Goal: Transaction & Acquisition: Purchase product/service

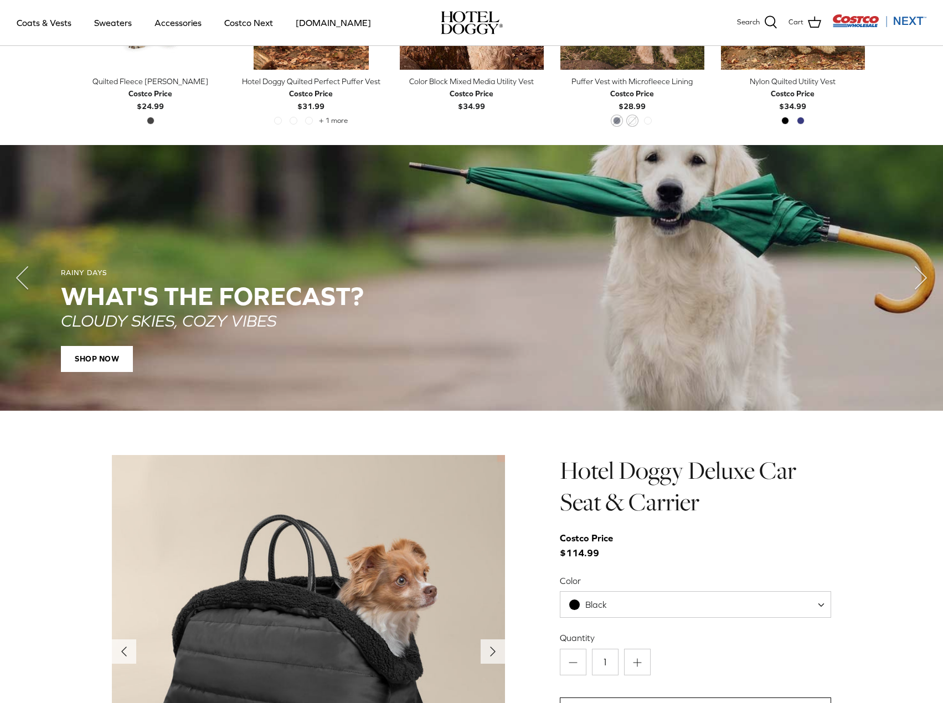
scroll to position [997, 0]
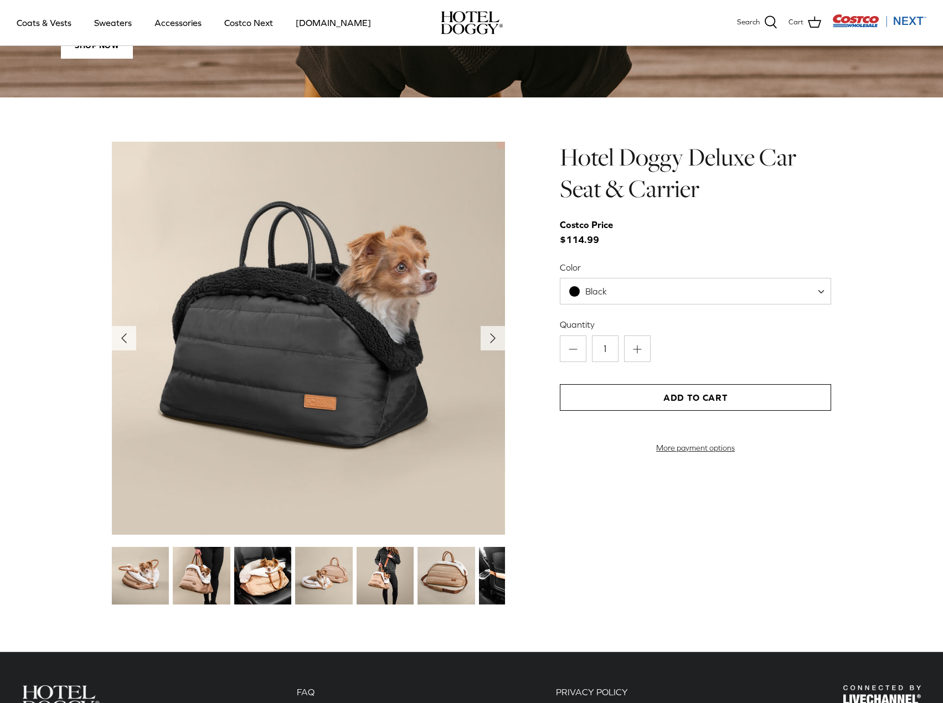
click at [715, 558] on div "Hotel Doggy Deluxe Car Seat & Carrier Costco Price $114.99 Color Black Tan Blac…" at bounding box center [695, 374] width 271 height 465
click at [262, 573] on img at bounding box center [262, 575] width 57 height 57
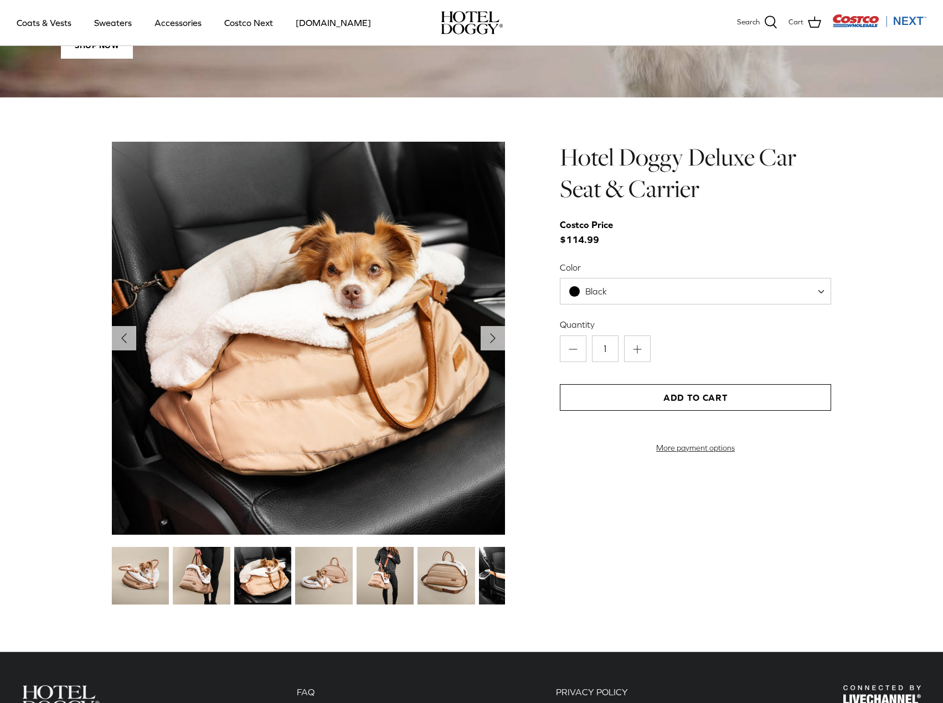
click at [319, 588] on img at bounding box center [323, 575] width 57 height 57
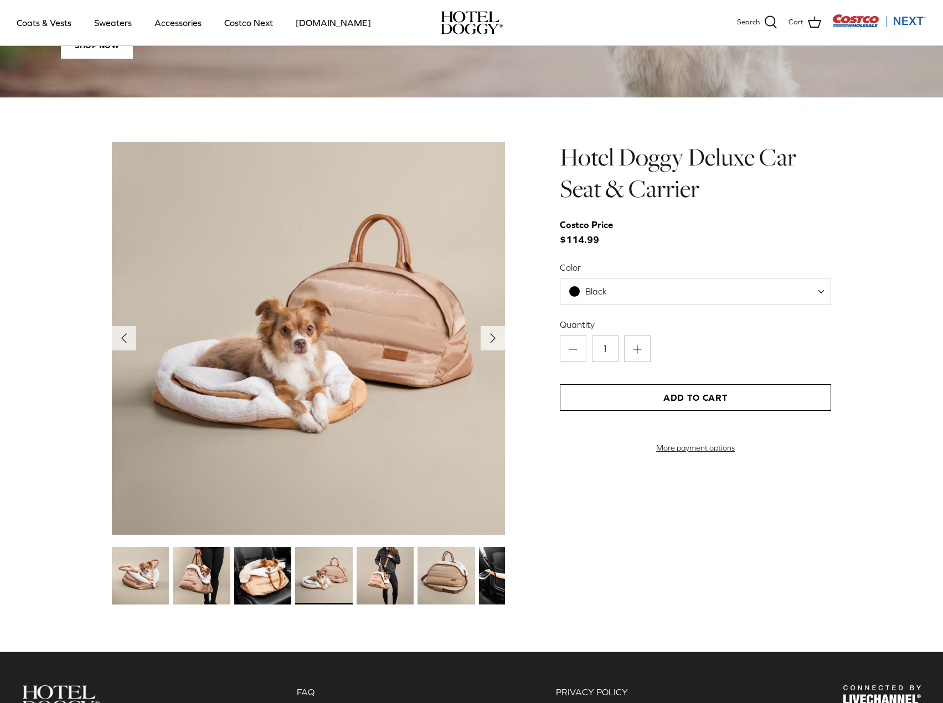
click at [373, 583] on img at bounding box center [385, 575] width 57 height 57
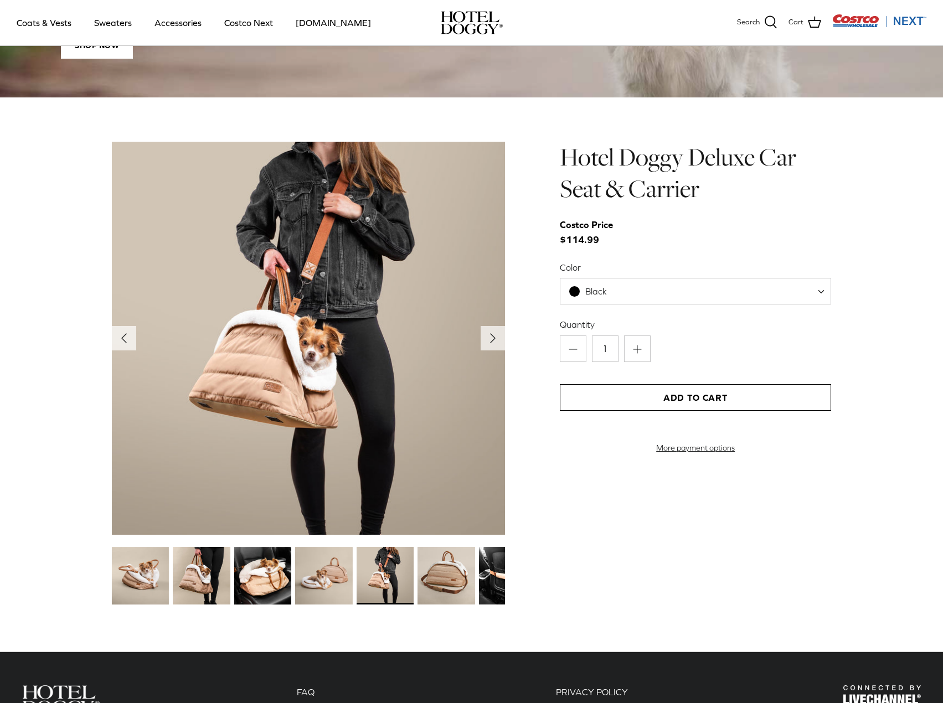
click at [423, 585] on img at bounding box center [446, 575] width 57 height 57
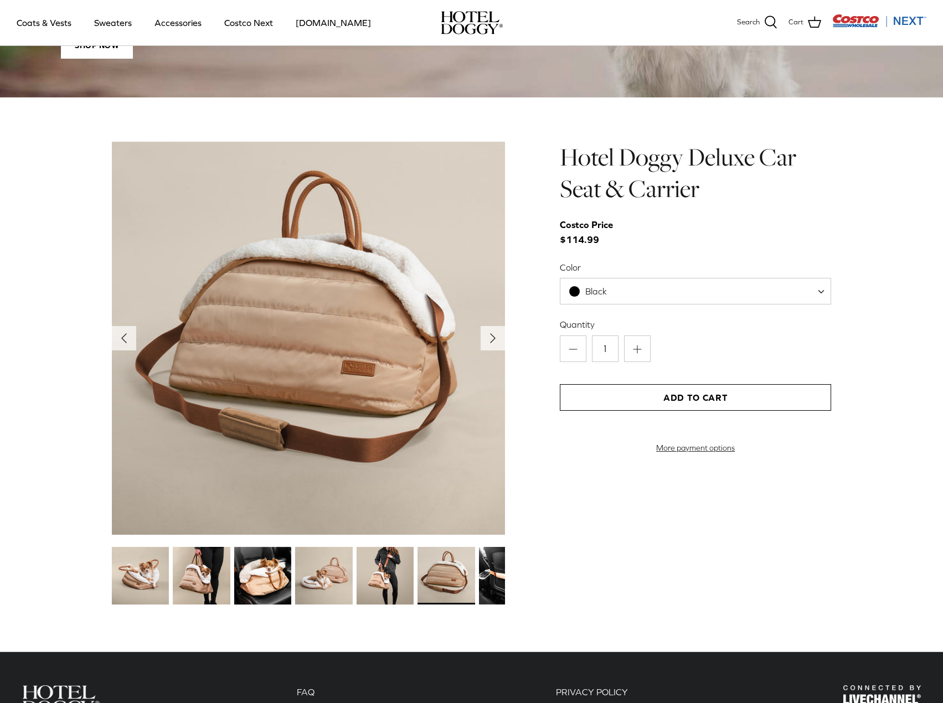
click at [500, 575] on img at bounding box center [507, 575] width 57 height 57
click at [477, 570] on div at bounding box center [504, 576] width 57 height 61
click at [496, 585] on img at bounding box center [507, 575] width 57 height 57
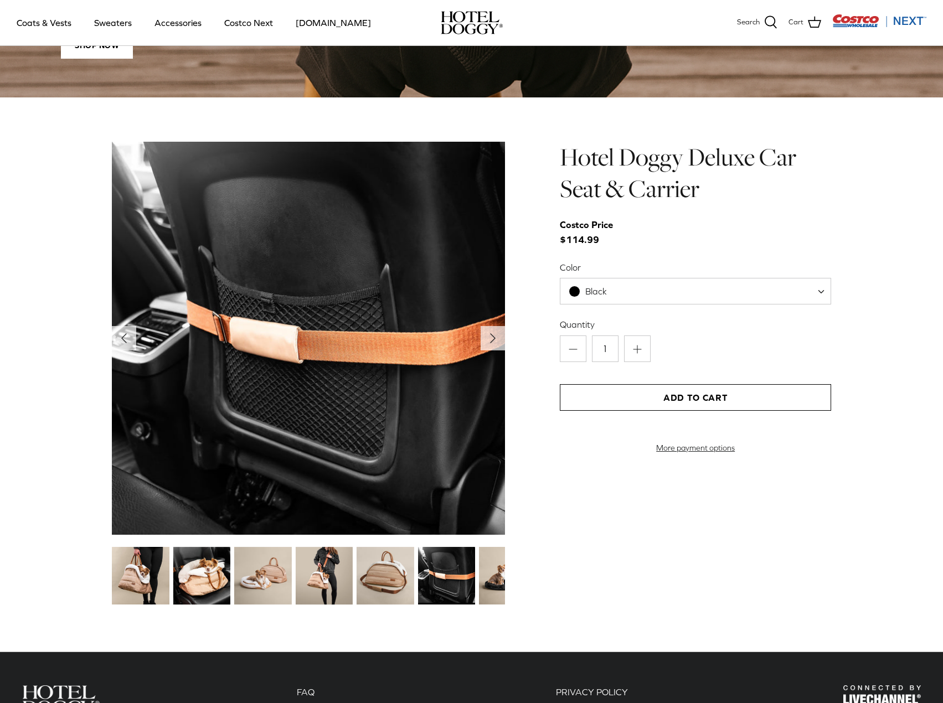
click at [492, 583] on img at bounding box center [507, 575] width 57 height 57
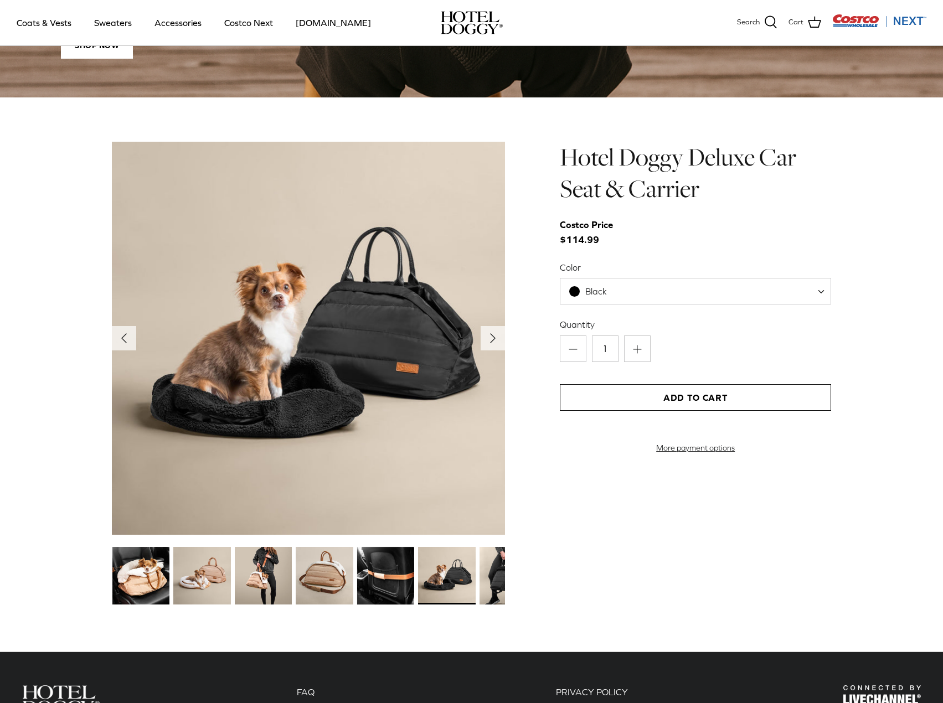
click at [498, 586] on img at bounding box center [508, 575] width 57 height 57
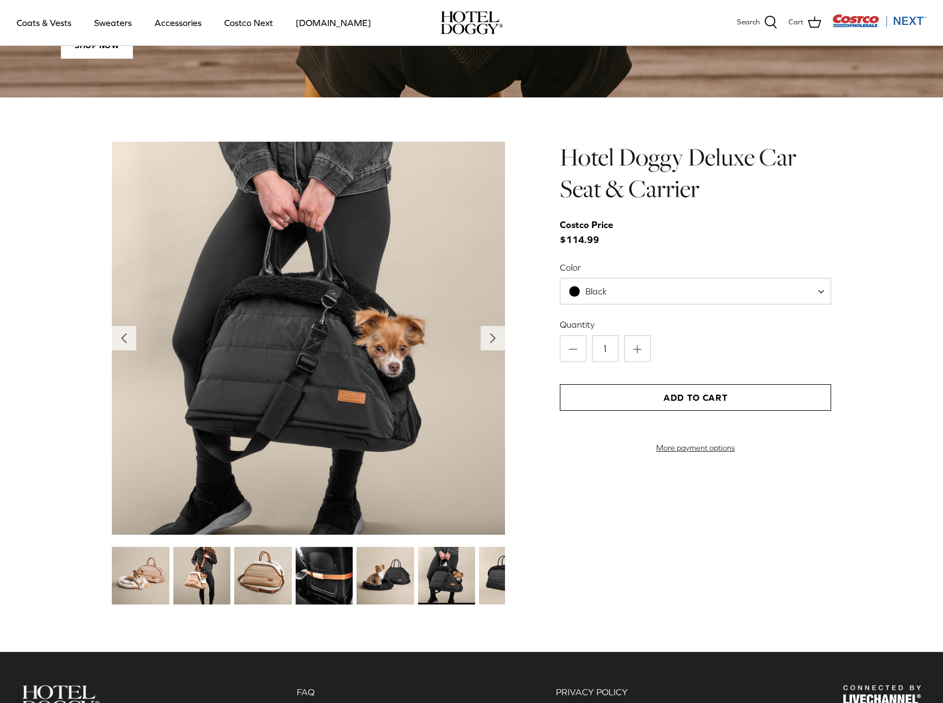
click at [489, 586] on img at bounding box center [507, 575] width 57 height 57
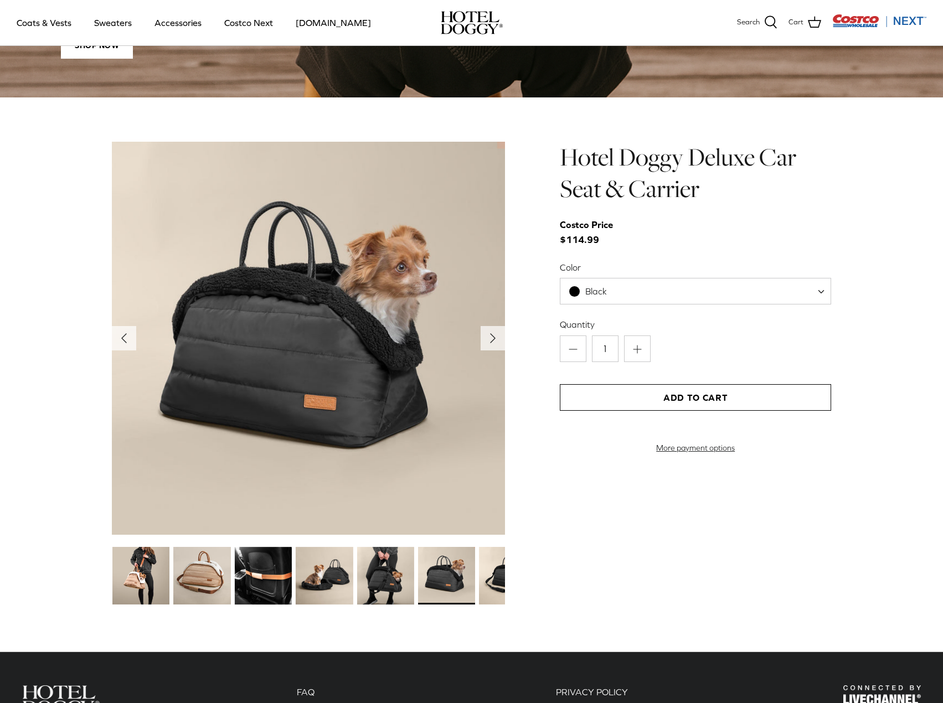
click at [485, 586] on img at bounding box center [507, 575] width 57 height 57
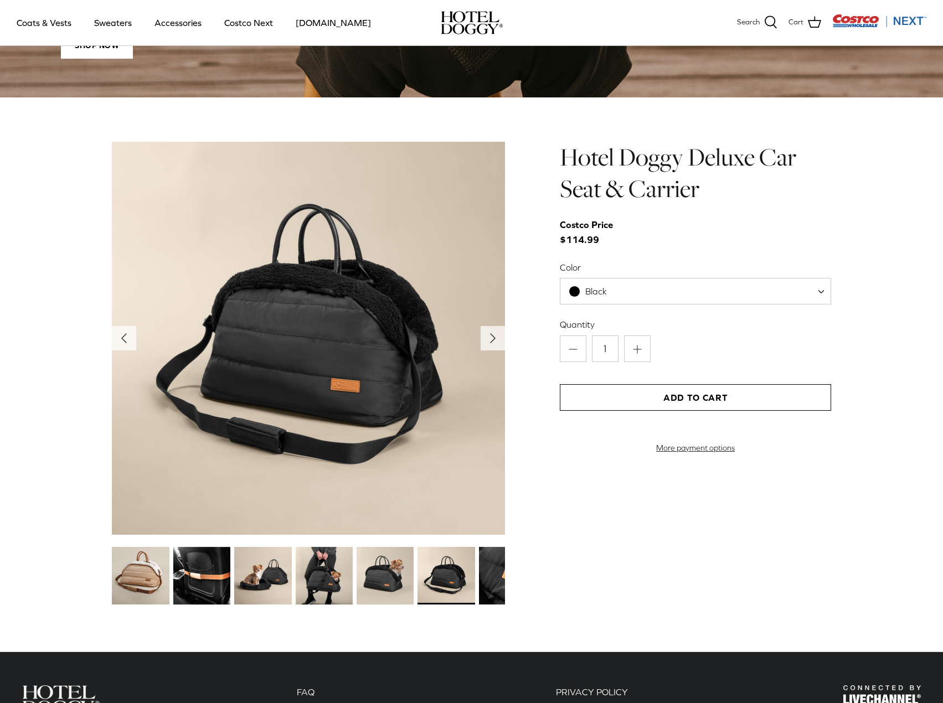
click at [484, 580] on img at bounding box center [507, 575] width 57 height 57
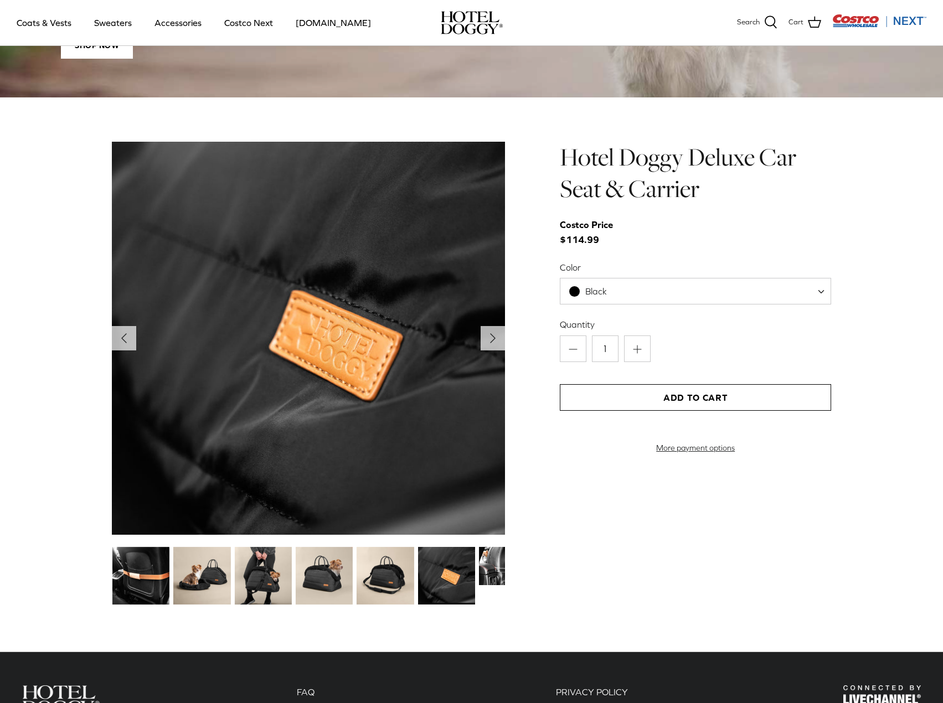
click at [484, 580] on img at bounding box center [507, 566] width 57 height 38
